Goal: Information Seeking & Learning: Learn about a topic

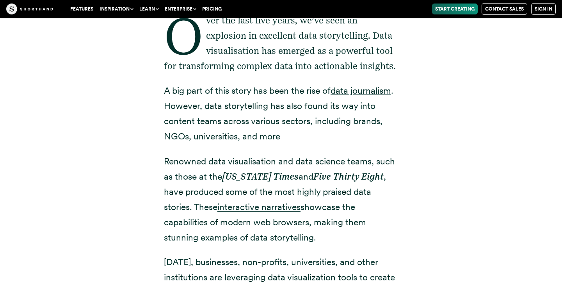
scroll to position [302, 0]
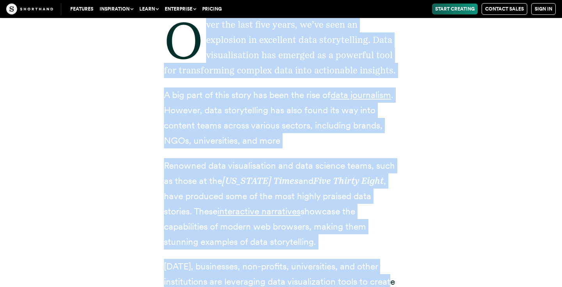
drag, startPoint x: 201, startPoint y: 20, endPoint x: 445, endPoint y: 279, distance: 355.6
click at [445, 279] on div "Over the last five years, we’ve seen an explosion in excellent data storytellin…" at bounding box center [281, 237] width 531 height 504
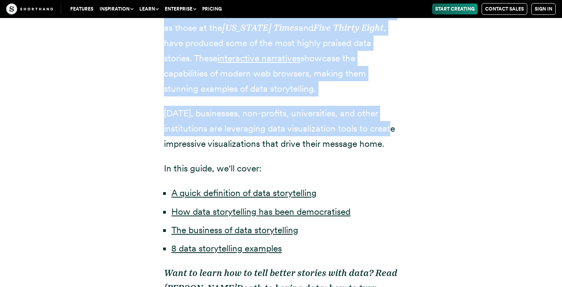
scroll to position [456, 0]
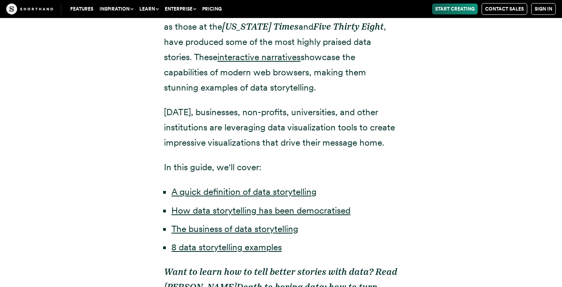
click at [406, 178] on div "Over the last five years, we’ve seen an explosion in excellent data storytellin…" at bounding box center [280, 83] width 265 height 504
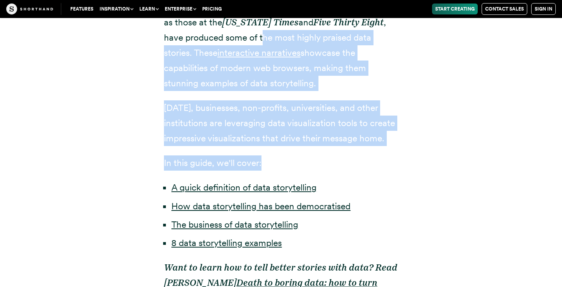
drag, startPoint x: 404, startPoint y: 179, endPoint x: 265, endPoint y: 43, distance: 194.8
click at [263, 39] on div "Over the last five years, we’ve seen an explosion in excellent data storytellin…" at bounding box center [280, 78] width 265 height 504
click at [342, 155] on div "Over the last five years, we’ve seen an explosion in excellent data storytellin…" at bounding box center [281, 78] width 234 height 504
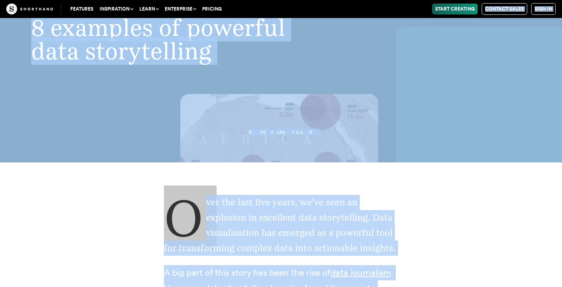
scroll to position [0, 0]
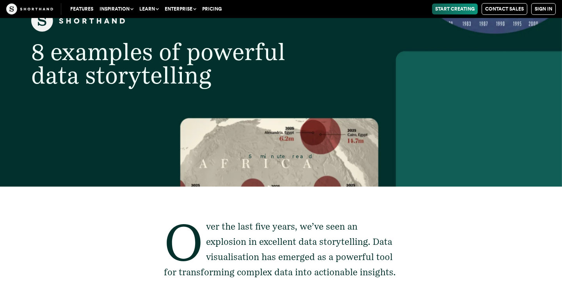
drag, startPoint x: 401, startPoint y: 172, endPoint x: 423, endPoint y: 308, distance: 137.9
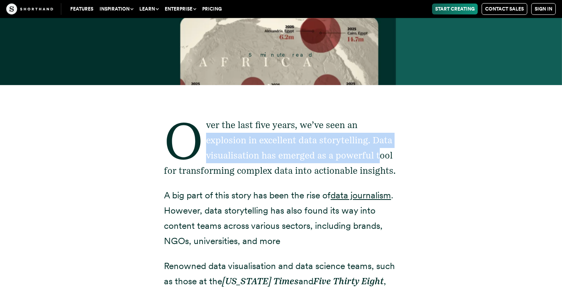
drag, startPoint x: 359, startPoint y: 126, endPoint x: 379, endPoint y: 161, distance: 40.2
click at [378, 160] on p "Over the last five years, we’ve seen an explosion in excellent data storytellin…" at bounding box center [281, 147] width 234 height 61
click at [379, 161] on p "Over the last five years, we’ve seen an explosion in excellent data storytellin…" at bounding box center [281, 147] width 234 height 61
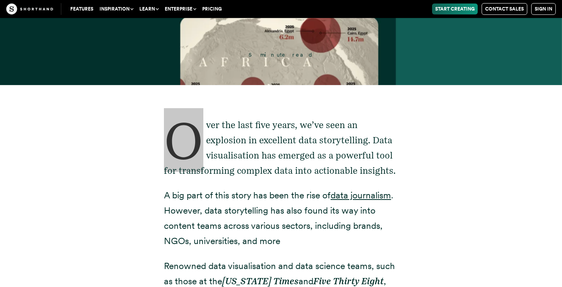
drag, startPoint x: 184, startPoint y: 108, endPoint x: 191, endPoint y: 121, distance: 14.7
click at [191, 121] on p "Over the last five years, we’ve seen an explosion in excellent data storytellin…" at bounding box center [281, 147] width 234 height 61
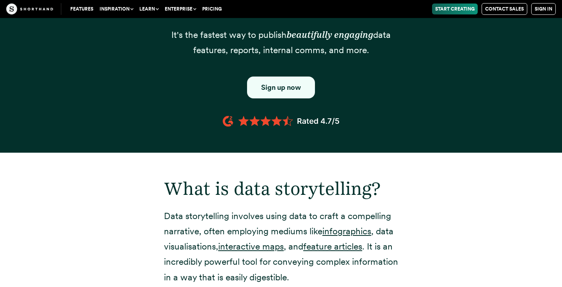
scroll to position [722, 0]
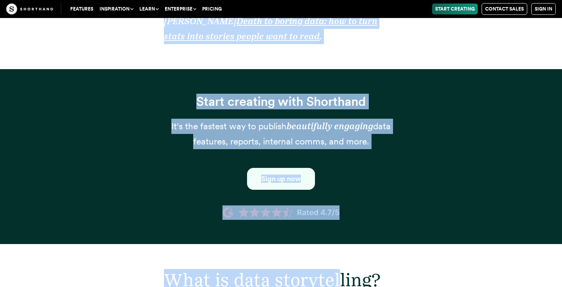
drag, startPoint x: 171, startPoint y: 114, endPoint x: 340, endPoint y: 273, distance: 232.7
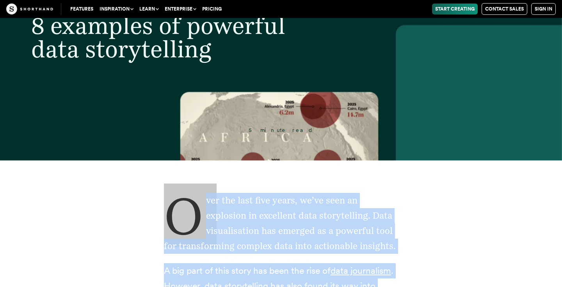
scroll to position [236, 0]
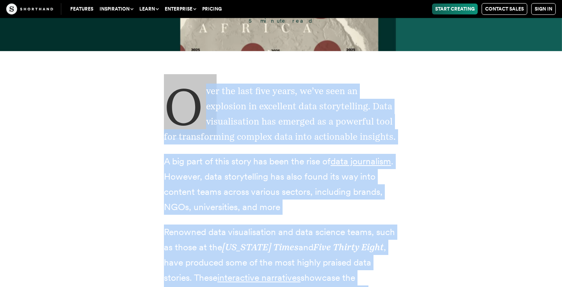
click at [285, 116] on p "Over the last five years, we’ve seen an explosion in excellent data storytellin…" at bounding box center [281, 114] width 234 height 61
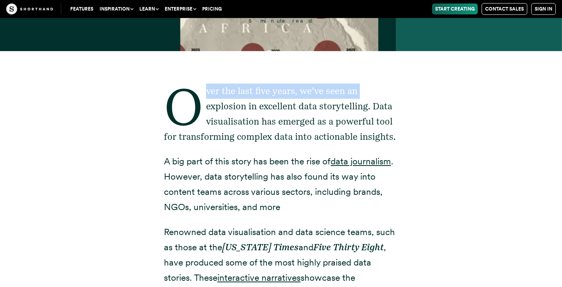
drag, startPoint x: 160, startPoint y: 101, endPoint x: 250, endPoint y: 77, distance: 92.4
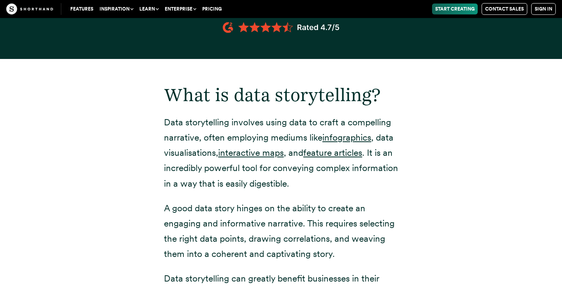
scroll to position [918, 0]
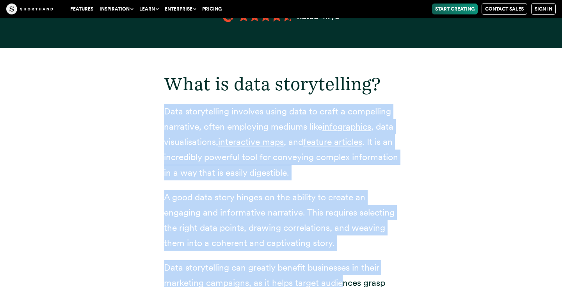
drag, startPoint x: 153, startPoint y: 108, endPoint x: 343, endPoint y: 280, distance: 255.8
click at [343, 280] on div "What is data storytelling? Data storytelling involves using data to craft a com…" at bounding box center [280, 242] width 265 height 389
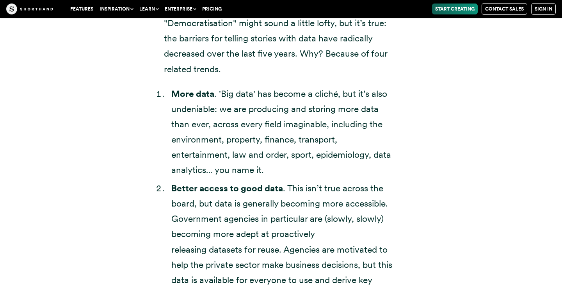
scroll to position [1564, 0]
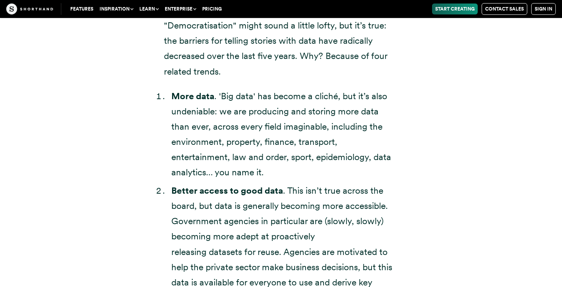
drag, startPoint x: 157, startPoint y: 19, endPoint x: 233, endPoint y: 77, distance: 95.7
click at [233, 77] on div "The democratisation of data storytelling Here’s the problem, though: few (if an…" at bounding box center [280, 175] width 265 height 731
click at [233, 77] on p ""Democratisation" might sound a little lofty, but it’s true: the barriers for t…" at bounding box center [281, 48] width 234 height 61
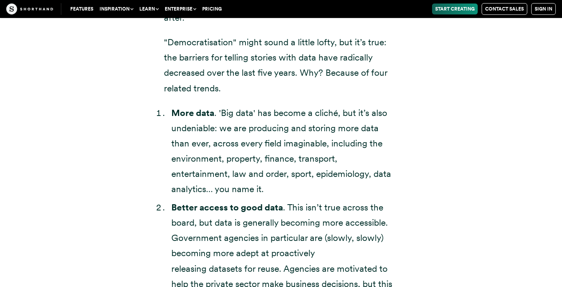
scroll to position [1540, 0]
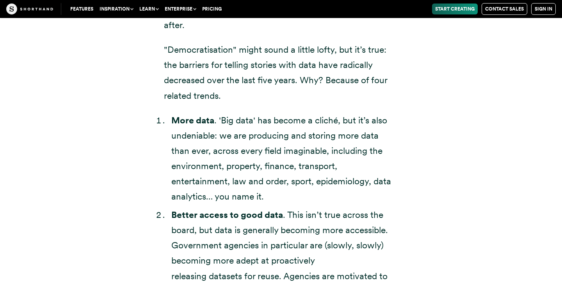
drag, startPoint x: 223, startPoint y: 72, endPoint x: 165, endPoint y: 132, distance: 83.6
click at [165, 130] on div "The democratisation of data storytelling Here’s the problem, though: few (if an…" at bounding box center [281, 199] width 234 height 731
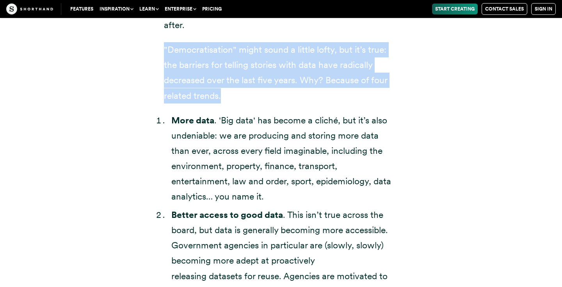
drag, startPoint x: 161, startPoint y: 43, endPoint x: 243, endPoint y: 108, distance: 105.2
click at [243, 107] on div "The democratisation of data storytelling Here’s the problem, though: few (if an…" at bounding box center [280, 199] width 265 height 731
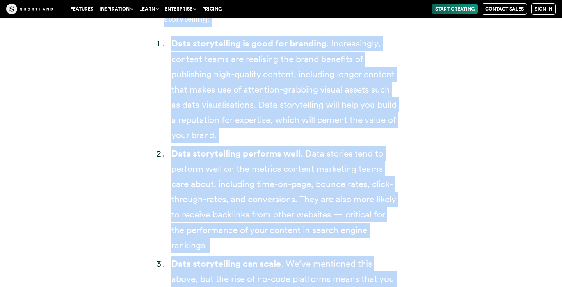
scroll to position [2308, 0]
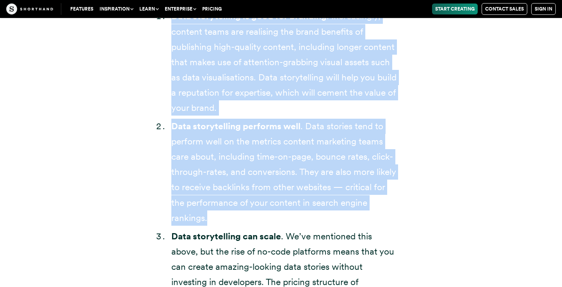
drag, startPoint x: 164, startPoint y: 31, endPoint x: 343, endPoint y: 224, distance: 263.7
click at [343, 224] on div "The business of data storytelling But this doesn’t tell the full story. Even wi…" at bounding box center [281, 156] width 234 height 682
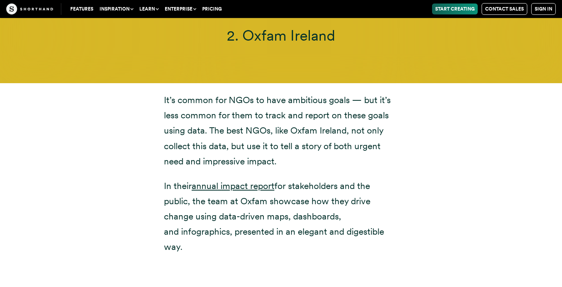
scroll to position [3716, 0]
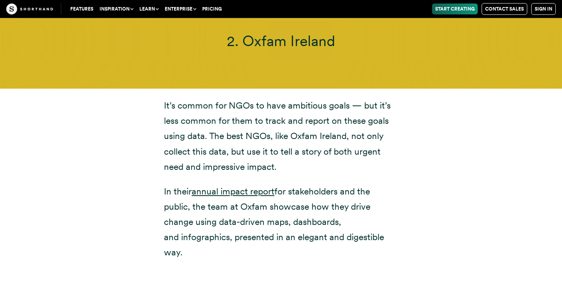
drag, startPoint x: 139, startPoint y: 91, endPoint x: 250, endPoint y: 242, distance: 186.7
click at [250, 242] on div "It’s common for NGOs to have ambitious goals — but it’s less common for them to…" at bounding box center [281, 179] width 531 height 181
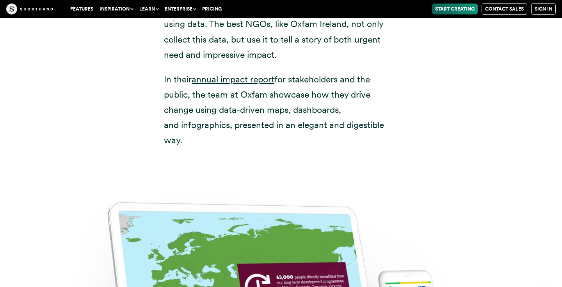
scroll to position [3828, 0]
click at [234, 133] on div "It’s common for NGOs to have ambitious goals — but it’s less common for them to…" at bounding box center [280, 67] width 265 height 181
drag, startPoint x: 234, startPoint y: 133, endPoint x: 146, endPoint y: 59, distance: 114.1
click at [146, 59] on div "It’s common for NGOs to have ambitious goals — but it’s less common for them to…" at bounding box center [281, 67] width 531 height 181
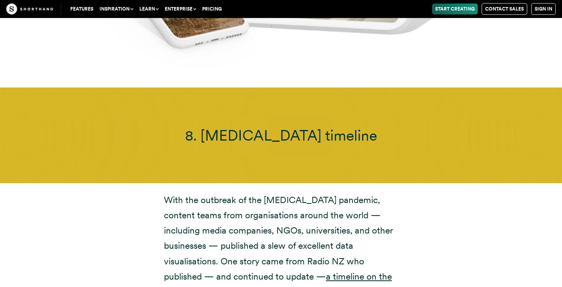
scroll to position [8442, 0]
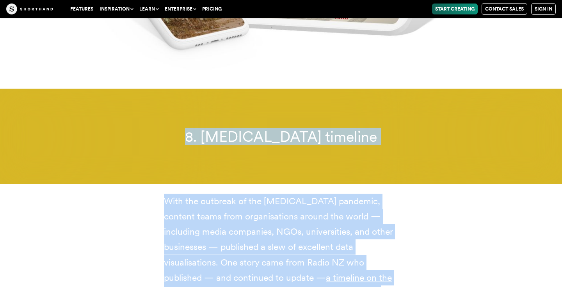
drag, startPoint x: 199, startPoint y: 85, endPoint x: 349, endPoint y: 243, distance: 218.3
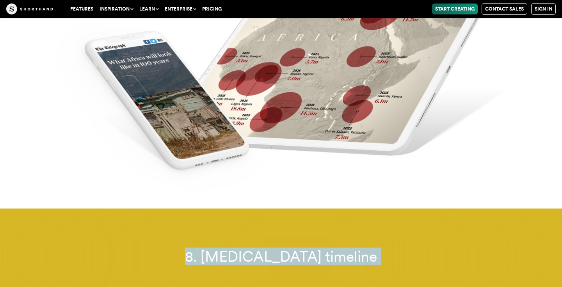
scroll to position [8322, 0]
